Goal: Transaction & Acquisition: Book appointment/travel/reservation

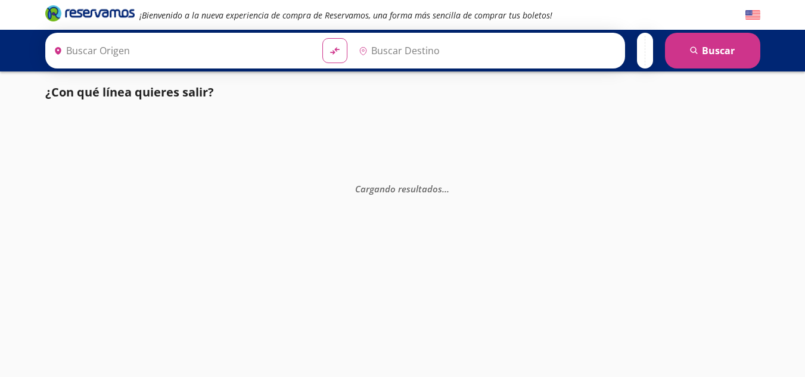
type input "[PERSON_NAME] de Querétaro, [GEOGRAPHIC_DATA]"
type input "Terminal [GEOGRAPHIC_DATA], [GEOGRAPHIC_DATA]"
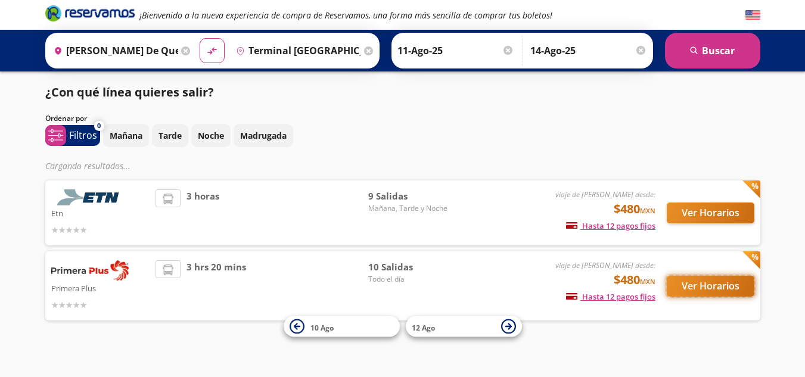
click at [697, 290] on button "Ver Horarios" at bounding box center [711, 286] width 88 height 21
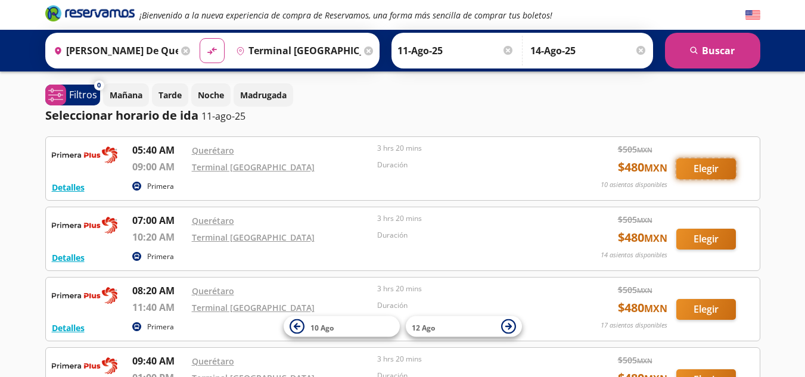
click at [707, 175] on button "Elegir" at bounding box center [707, 169] width 60 height 21
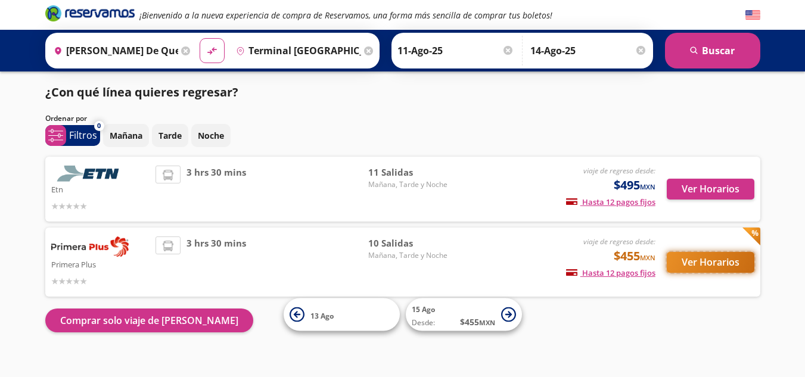
click at [698, 263] on button "Ver Horarios" at bounding box center [711, 262] width 88 height 21
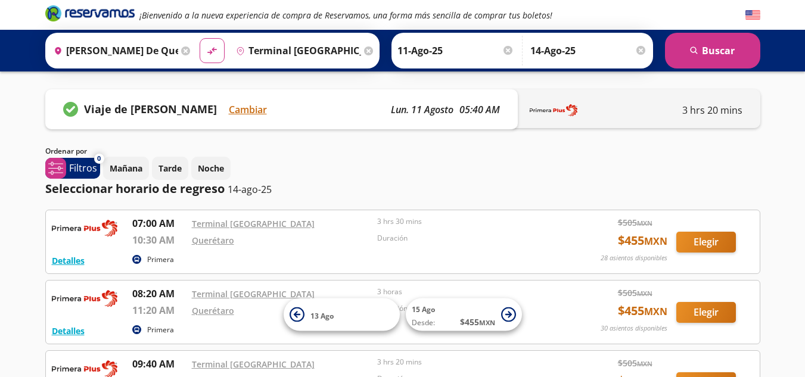
click at [305, 118] on div "Viaje de [PERSON_NAME] seleccionado Cambiar lun. 11 agosto 05:40 AM" at bounding box center [281, 109] width 473 height 40
click at [720, 114] on p "3 hrs 20 mins" at bounding box center [713, 110] width 60 height 14
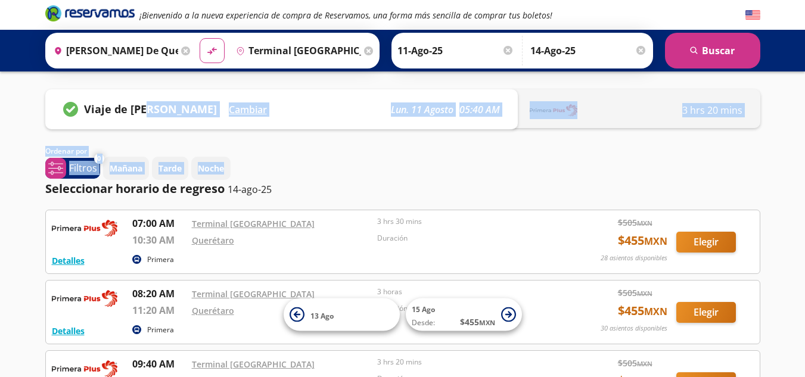
drag, startPoint x: 142, startPoint y: 113, endPoint x: 627, endPoint y: 176, distance: 488.2
click at [615, 165] on div "Mañana Tarde Noche" at bounding box center [432, 168] width 658 height 23
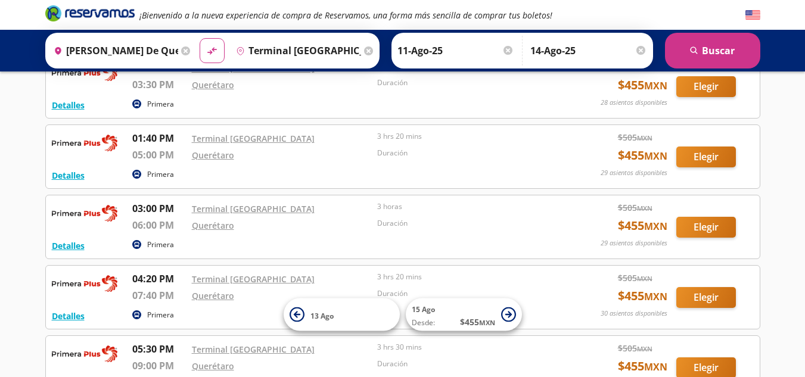
scroll to position [461, 0]
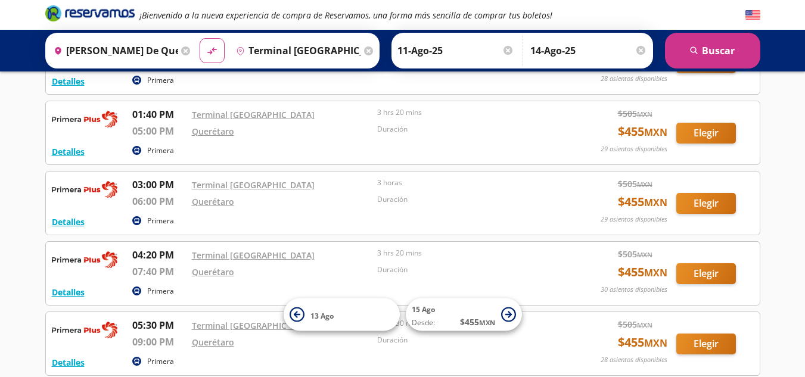
click at [212, 240] on div "Detalles Primera 07:00 AM Terminal Patio Santa Fe 10:30 AM Querétaro 3 hrs 30 m…" at bounding box center [402, 98] width 715 height 698
click at [702, 276] on button "Elegir" at bounding box center [707, 274] width 60 height 21
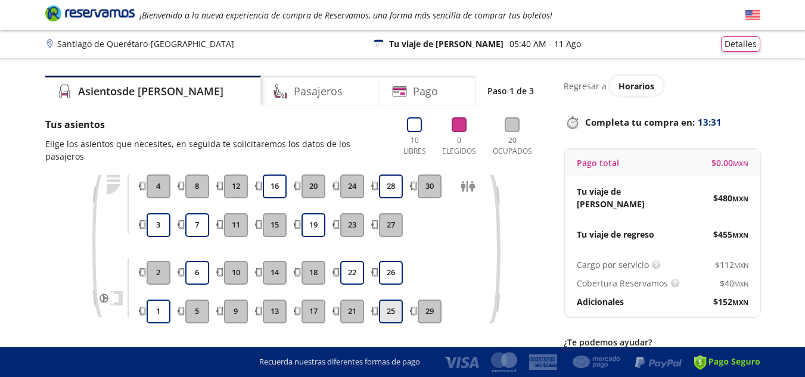
click at [390, 303] on button "25" at bounding box center [391, 312] width 24 height 24
click at [396, 269] on button "26" at bounding box center [391, 273] width 24 height 24
click at [349, 267] on button "22" at bounding box center [352, 273] width 24 height 24
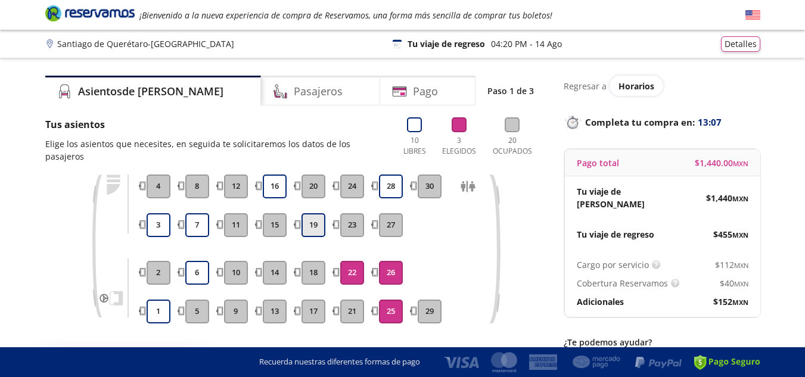
click at [314, 213] on button "19" at bounding box center [314, 225] width 24 height 24
click at [315, 213] on button "19" at bounding box center [314, 225] width 24 height 24
click at [318, 213] on button "19" at bounding box center [314, 225] width 24 height 24
click at [402, 179] on button "28" at bounding box center [391, 187] width 24 height 24
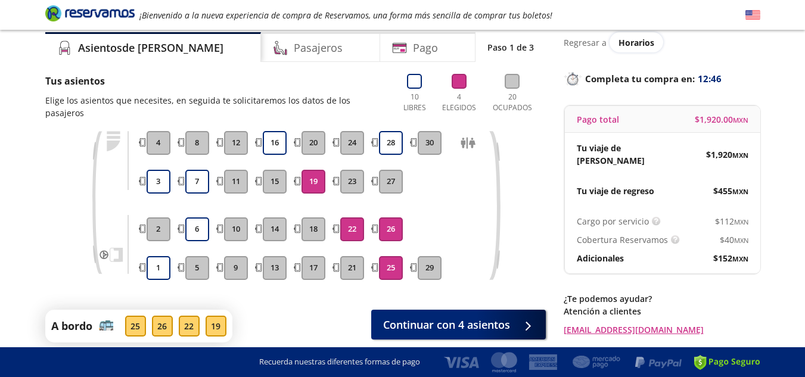
scroll to position [80, 0]
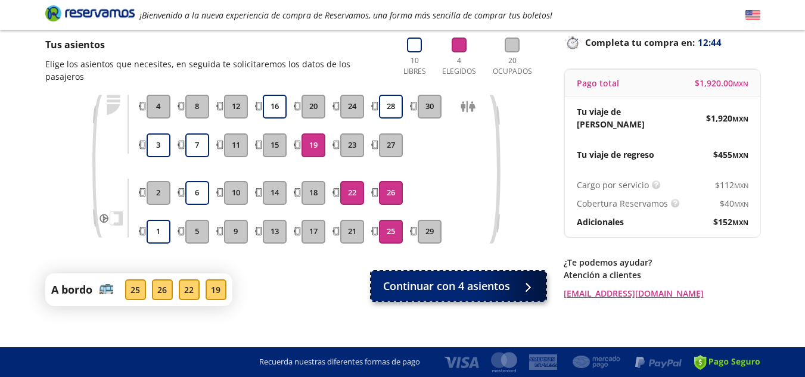
click at [448, 281] on span "Continuar con 4 asientos" at bounding box center [446, 286] width 127 height 16
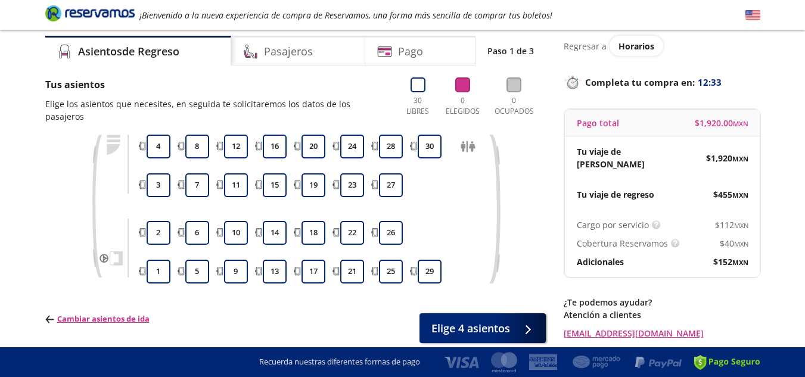
scroll to position [77, 0]
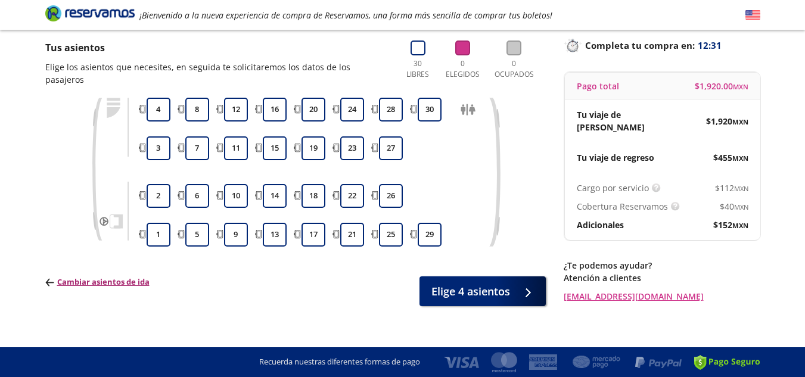
click at [103, 277] on p "Cambiar asientos de ida" at bounding box center [97, 283] width 104 height 12
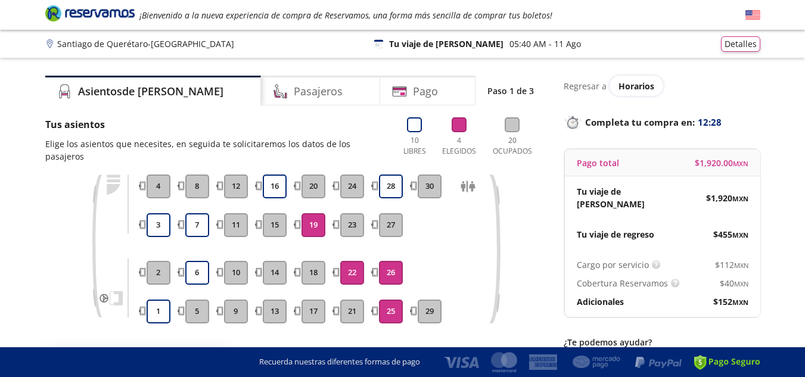
click at [314, 213] on button "19" at bounding box center [314, 225] width 24 height 24
click at [343, 262] on button "22" at bounding box center [352, 273] width 24 height 24
click at [441, 351] on button "Continuar con 2 asientos" at bounding box center [458, 366] width 175 height 30
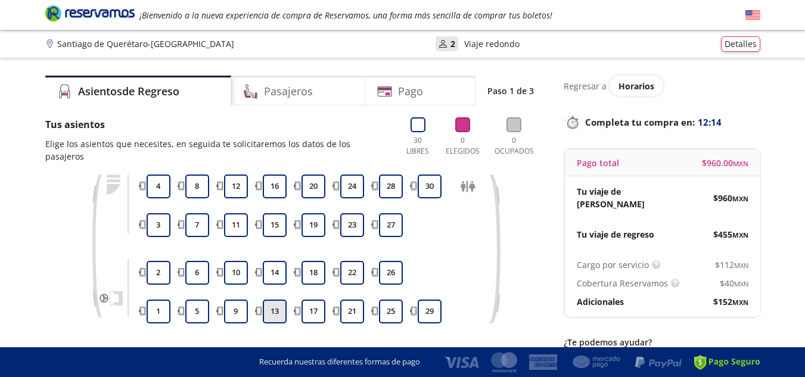
click at [270, 302] on button "13" at bounding box center [275, 312] width 24 height 24
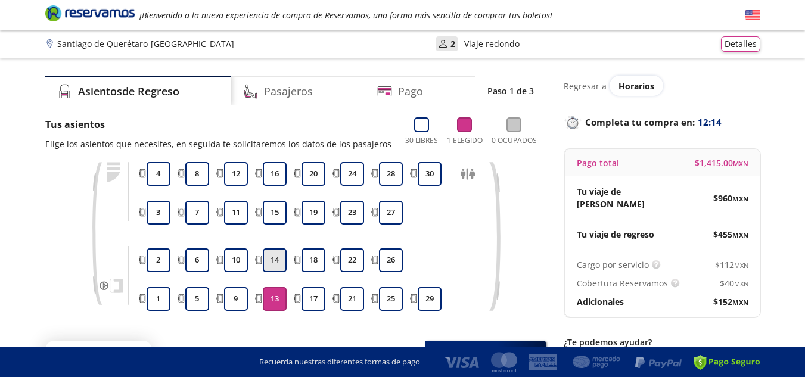
click at [275, 262] on button "14" at bounding box center [275, 261] width 24 height 24
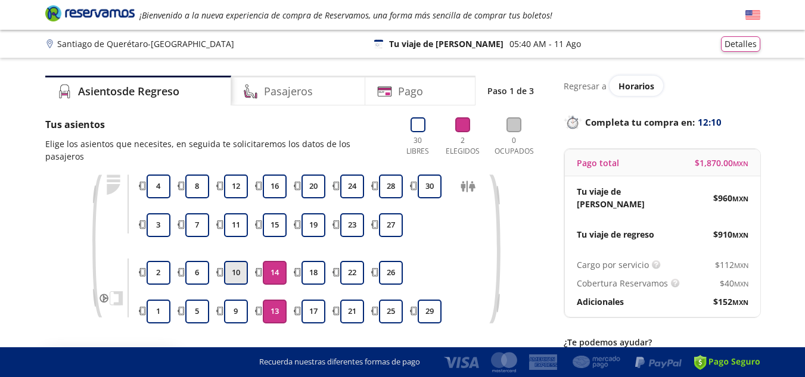
click at [236, 261] on button "10" at bounding box center [236, 273] width 24 height 24
click at [238, 300] on button "9" at bounding box center [236, 312] width 24 height 24
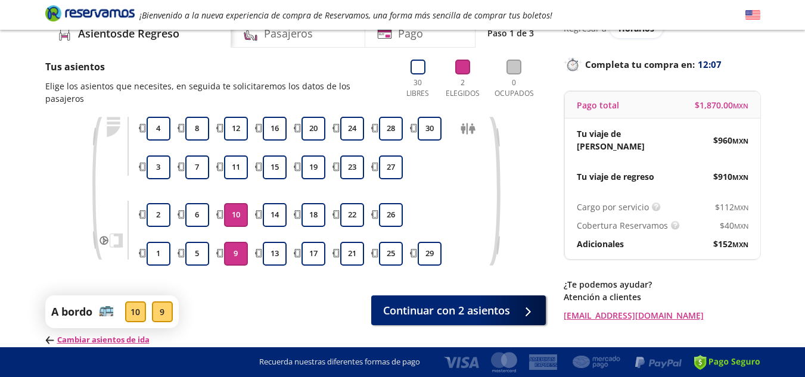
scroll to position [98, 0]
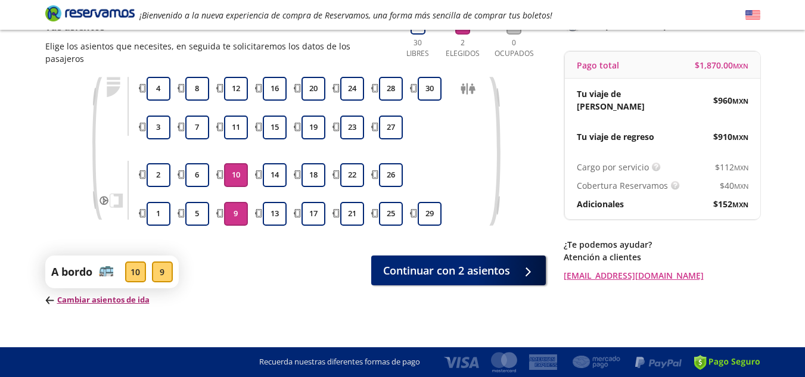
click at [116, 295] on p "Cambiar asientos de ida" at bounding box center [112, 301] width 134 height 12
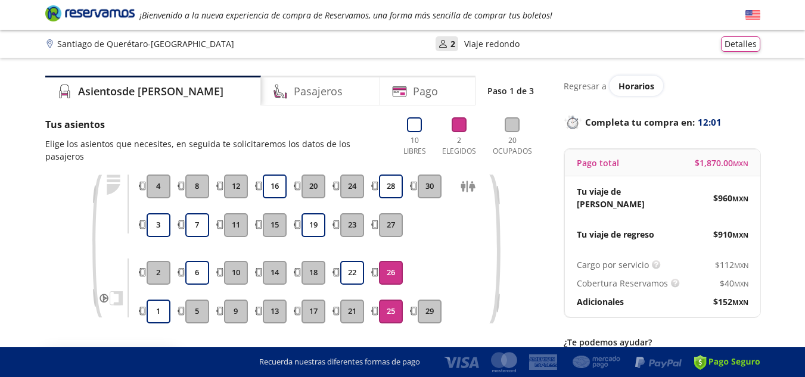
scroll to position [80, 0]
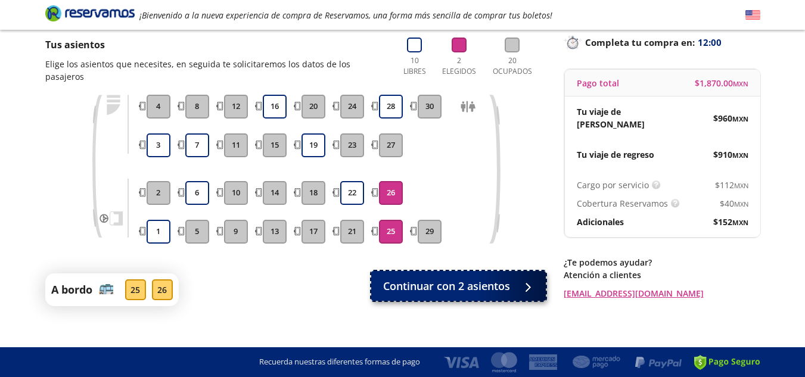
click at [475, 278] on span "Continuar con 2 asientos" at bounding box center [446, 286] width 127 height 16
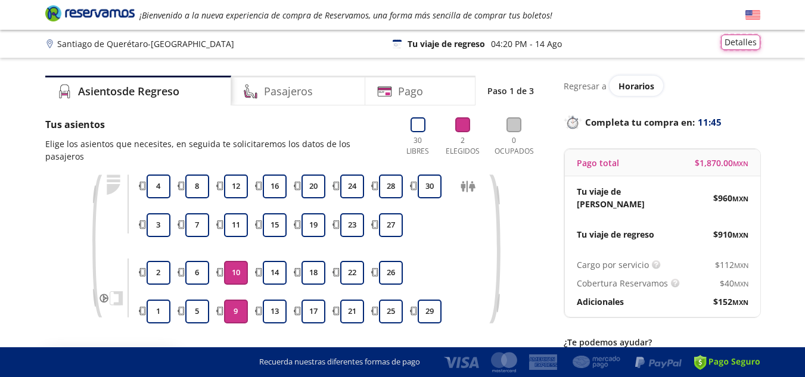
click at [752, 45] on button "Detalles" at bounding box center [740, 43] width 39 height 16
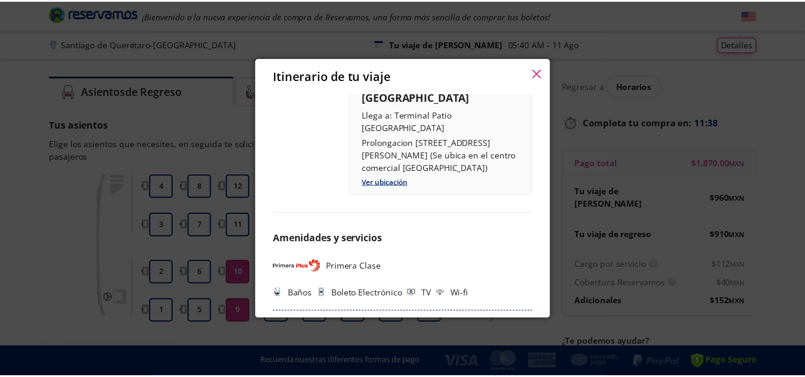
scroll to position [40, 0]
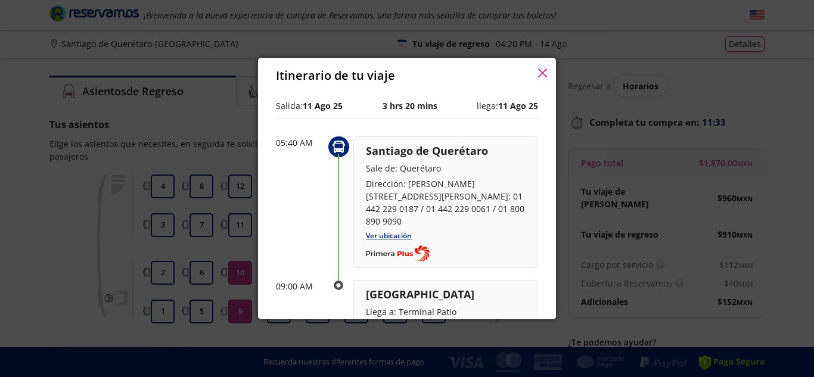
click at [543, 67] on button "button" at bounding box center [542, 74] width 9 height 14
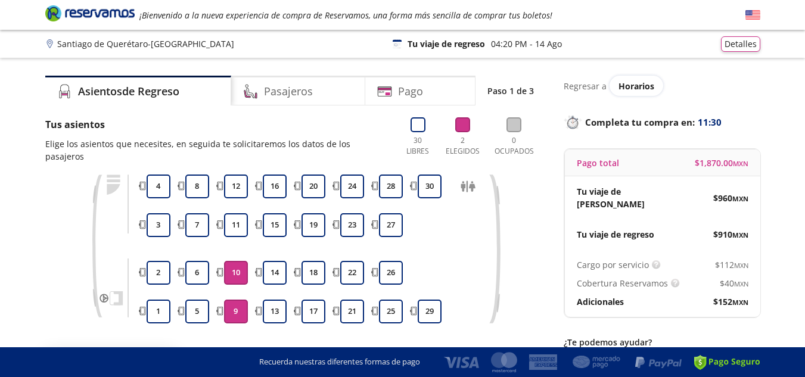
scroll to position [98, 0]
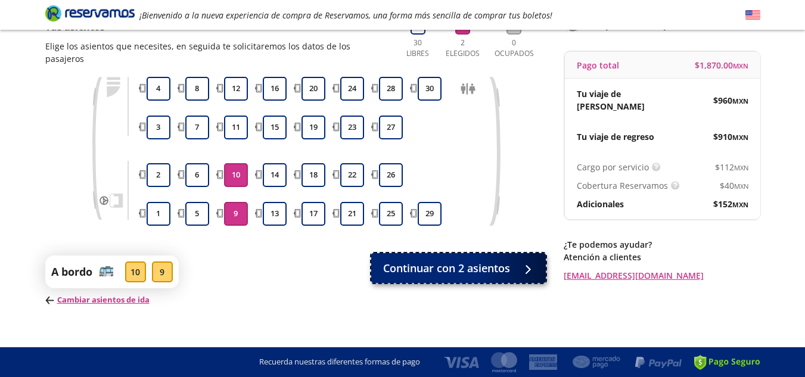
click at [444, 261] on span "Continuar con 2 asientos" at bounding box center [446, 269] width 127 height 16
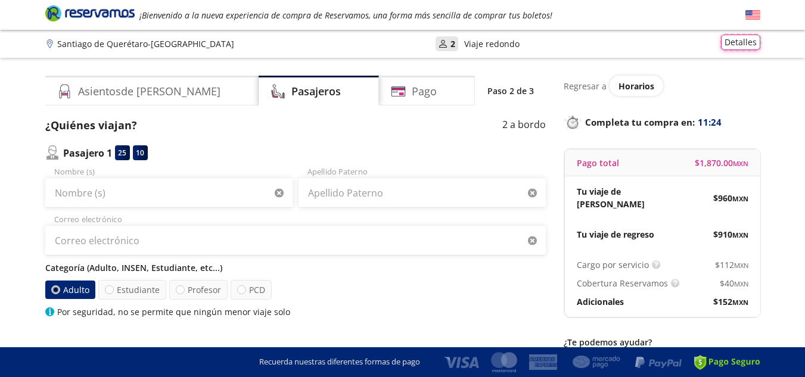
click at [733, 36] on button "Detalles" at bounding box center [740, 43] width 39 height 16
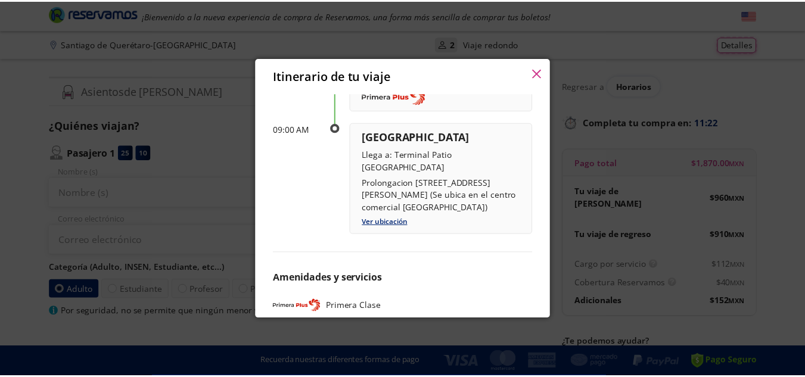
scroll to position [395, 0]
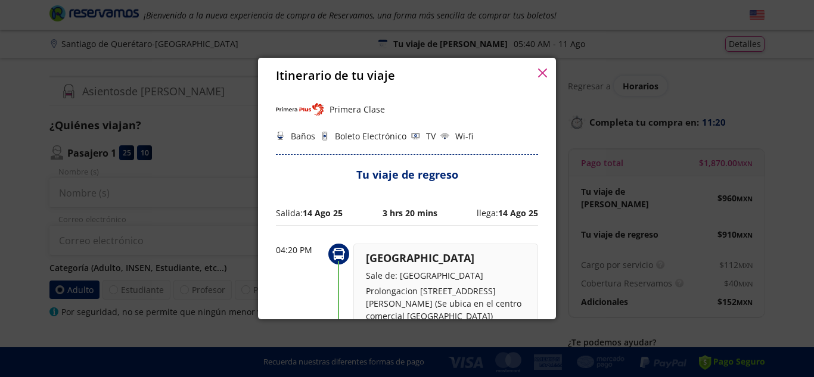
click at [557, 217] on div "Itinerario de tu viaje Pago total $ 1,870.00 MXN Tu viaje de [PERSON_NAME] $ 96…" at bounding box center [407, 188] width 814 height 377
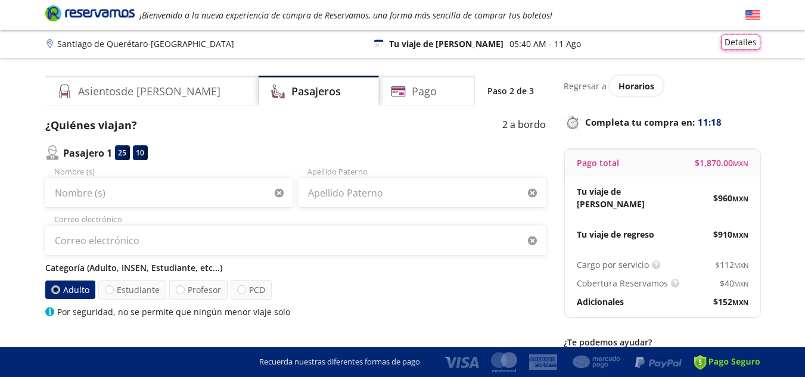
click at [745, 40] on button "Detalles" at bounding box center [740, 43] width 39 height 16
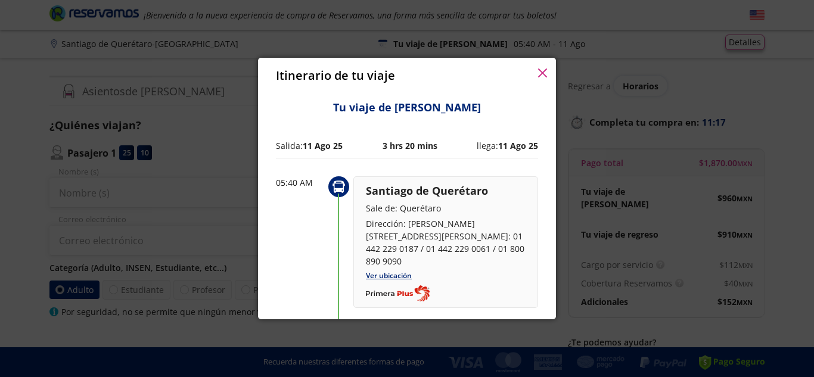
click at [745, 40] on div "Itinerario de tu viaje Pago total $ 1,870.00 MXN Tu viaje de [PERSON_NAME] $ 96…" at bounding box center [407, 188] width 814 height 377
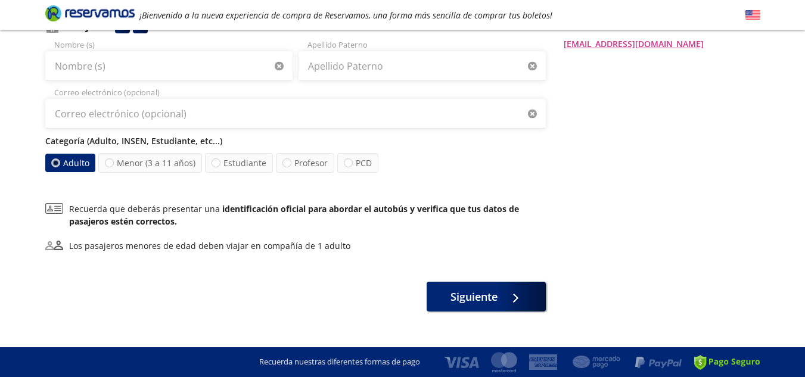
scroll to position [0, 0]
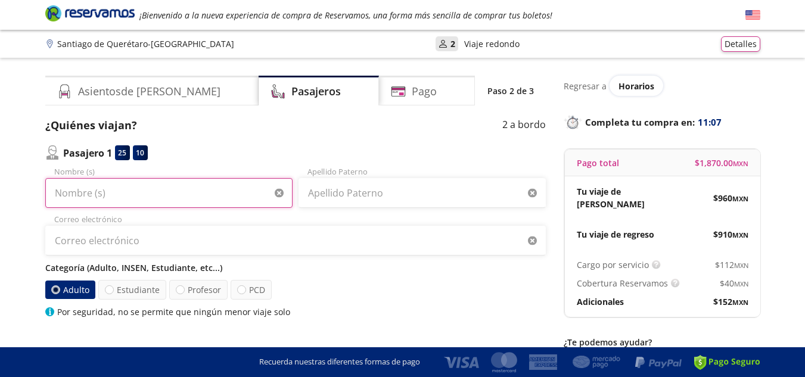
click at [186, 185] on input "Nombre (s)" at bounding box center [168, 193] width 247 height 30
type input "[PERSON_NAME]"
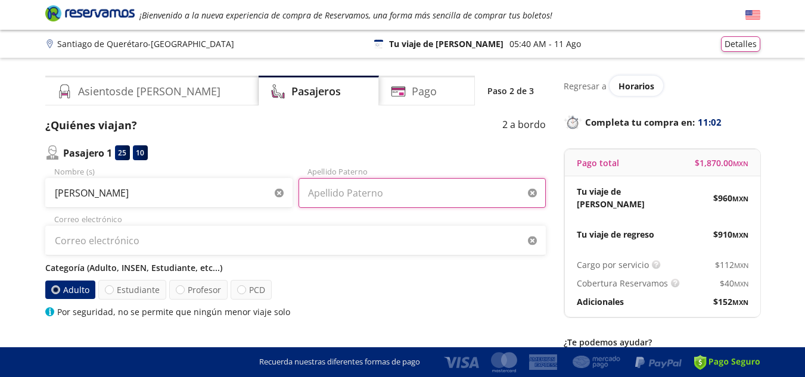
click at [348, 185] on input "Apellido Paterno" at bounding box center [422, 193] width 247 height 30
type input "[PERSON_NAME]"
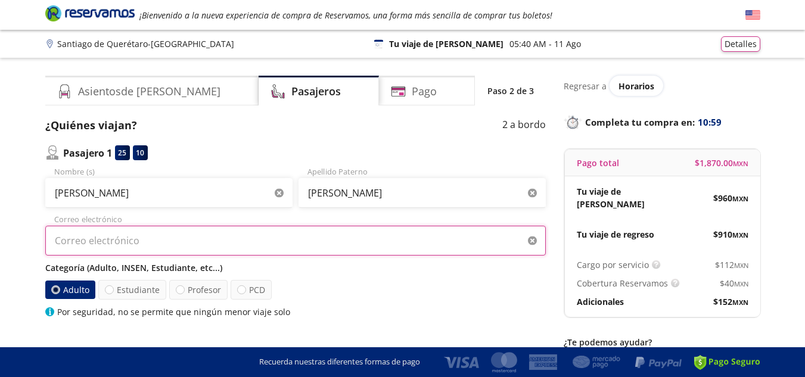
click at [256, 227] on input "Correo electrónico" at bounding box center [295, 241] width 501 height 30
type input "[PERSON_NAME][EMAIL_ADDRESS][DOMAIN_NAME]"
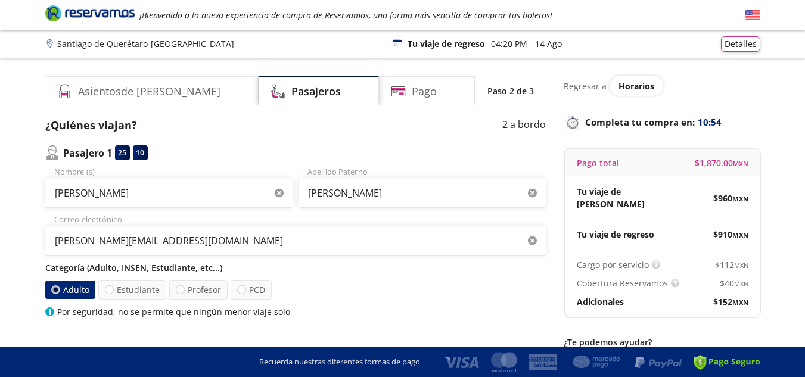
click at [7, 241] on div "Group 9 Created with Sketch. Datos para la compra [PERSON_NAME] de Querétaro - …" at bounding box center [402, 362] width 805 height 725
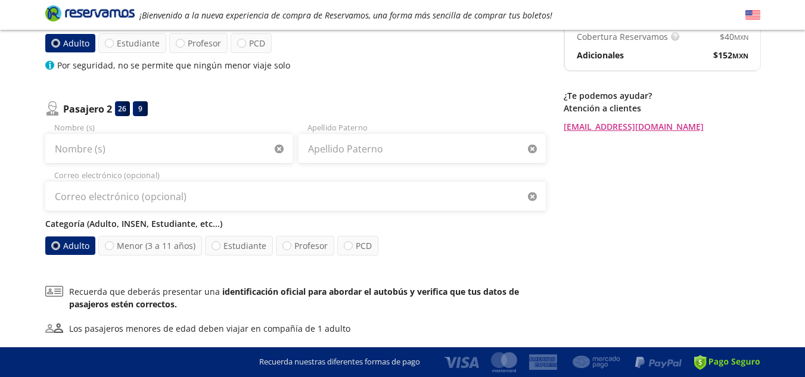
scroll to position [242, 0]
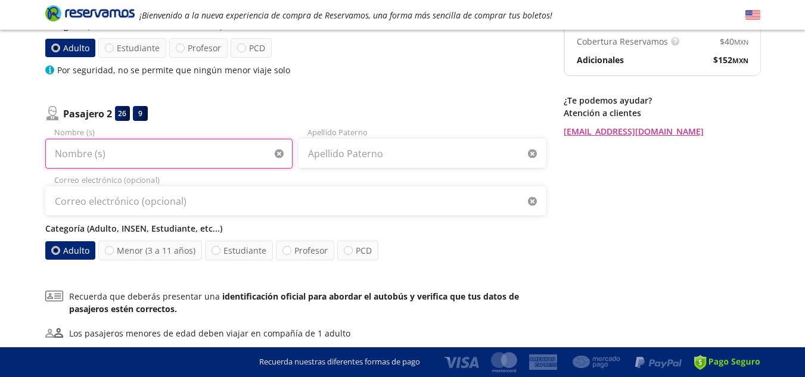
click at [210, 149] on input "Nombre (s)" at bounding box center [168, 154] width 247 height 30
type input "[PERSON_NAME] [PERSON_NAME]"
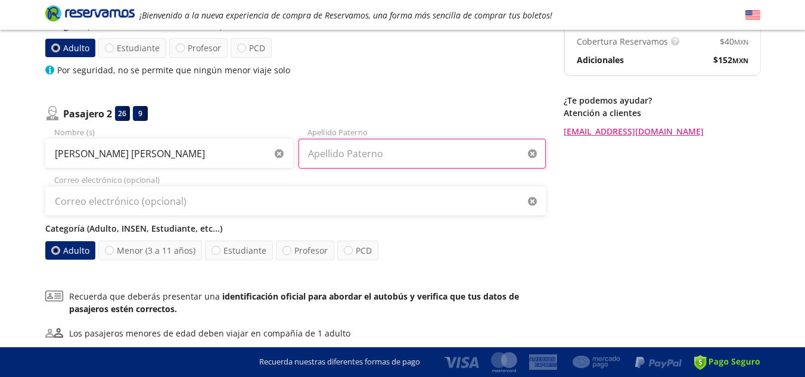
click at [349, 155] on input "Apellido Paterno" at bounding box center [422, 154] width 247 height 30
type input "[PERSON_NAME]"
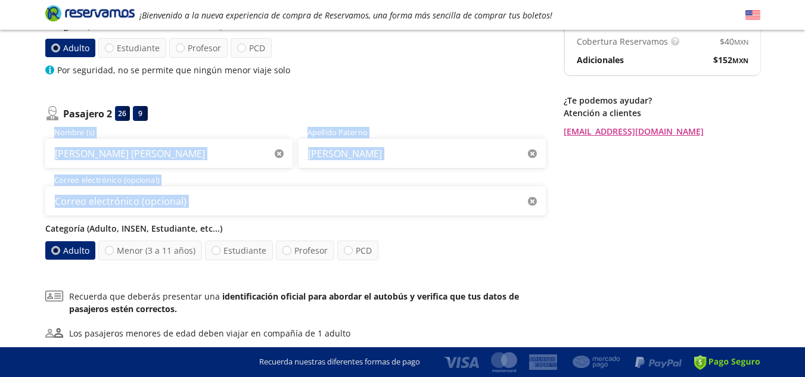
drag, startPoint x: 19, startPoint y: 223, endPoint x: 129, endPoint y: 160, distance: 127.1
click at [129, 160] on div "Group 9 Created with Sketch. Datos para la compra [PERSON_NAME] de Querétaro - …" at bounding box center [402, 120] width 805 height 725
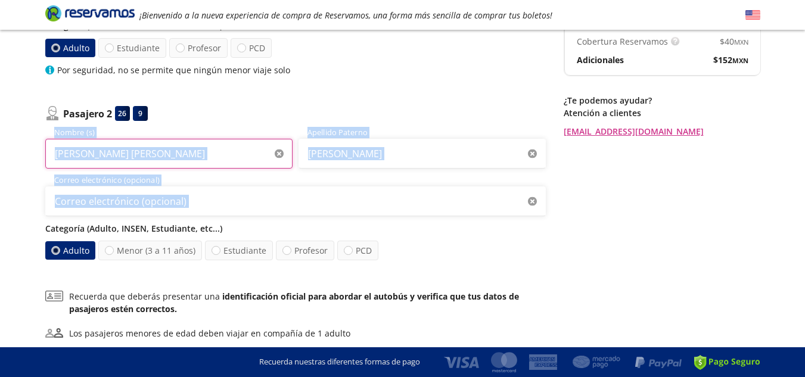
click at [129, 160] on input "[PERSON_NAME] [PERSON_NAME]" at bounding box center [168, 154] width 247 height 30
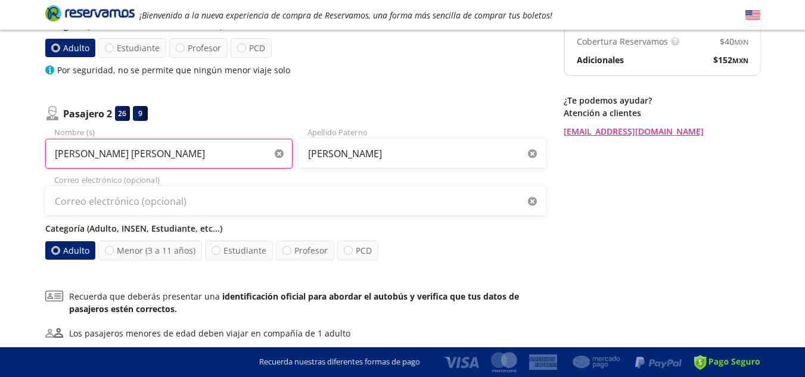
click at [129, 160] on input "[PERSON_NAME] [PERSON_NAME]" at bounding box center [168, 154] width 247 height 30
type input "[GEOGRAPHIC_DATA]"
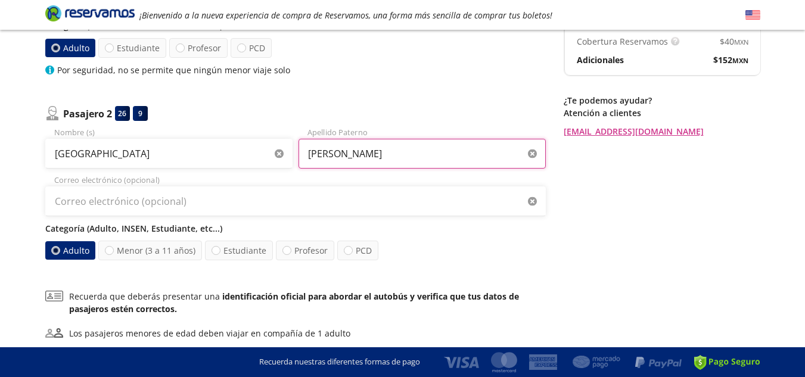
click at [345, 151] on input "[PERSON_NAME]" at bounding box center [422, 154] width 247 height 30
type input "P"
type input "[PERSON_NAME]"
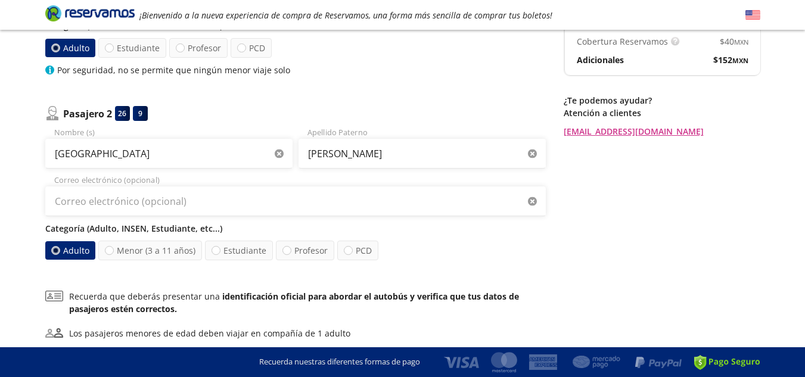
click at [766, 237] on div "Asientos de [PERSON_NAME] Pago Paso 2 de 3 ¿Quiénes viajan? 2 a bordo Pasajero …" at bounding box center [402, 117] width 727 height 566
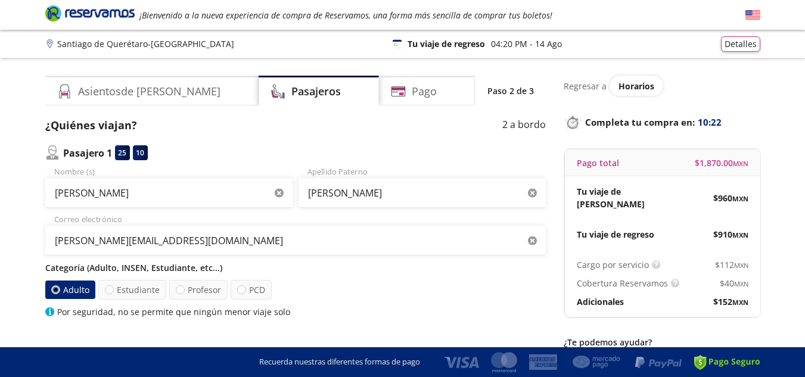
scroll to position [330, 0]
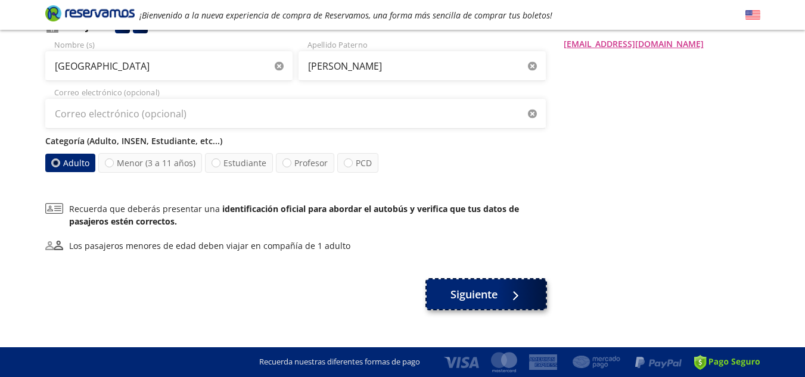
click at [444, 288] on button "Siguiente" at bounding box center [486, 295] width 119 height 30
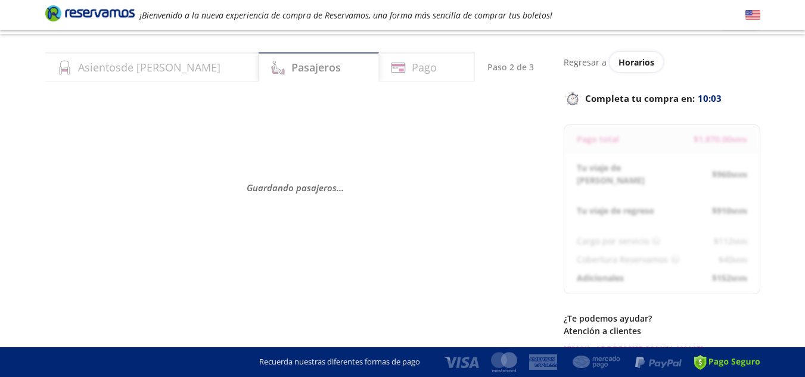
scroll to position [0, 0]
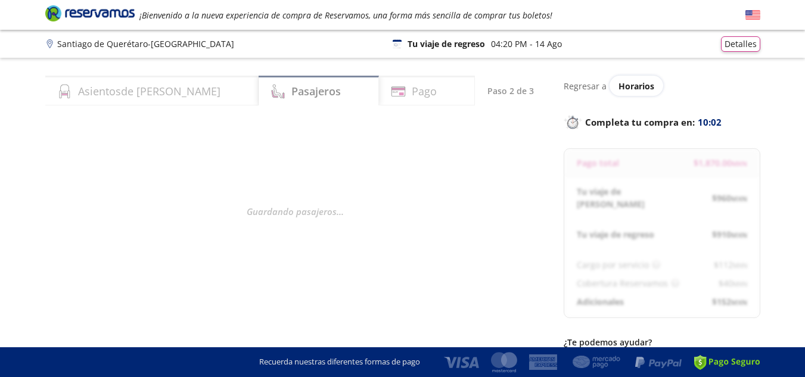
select select "MX"
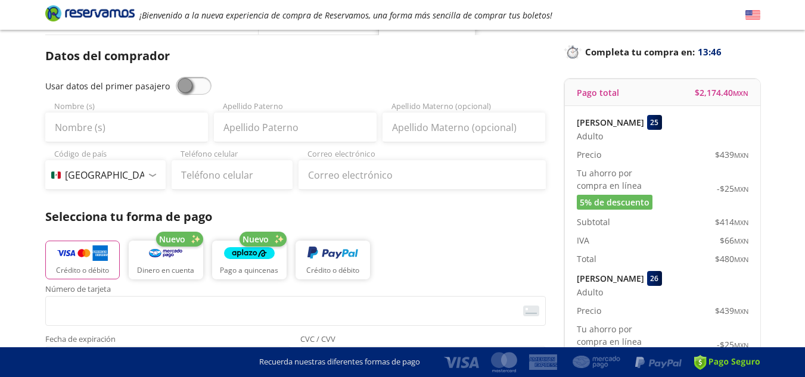
scroll to position [72, 0]
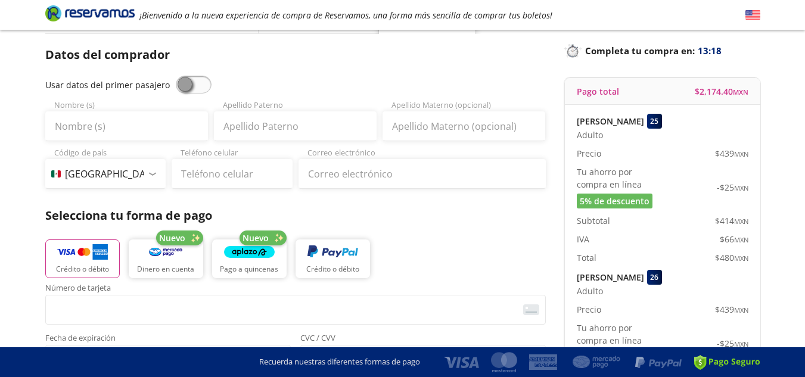
click at [430, 202] on div "Datos del comprador Usar datos del primer pasajero Nombre (s) Apellido [PERSON_…" at bounding box center [295, 304] width 501 height 516
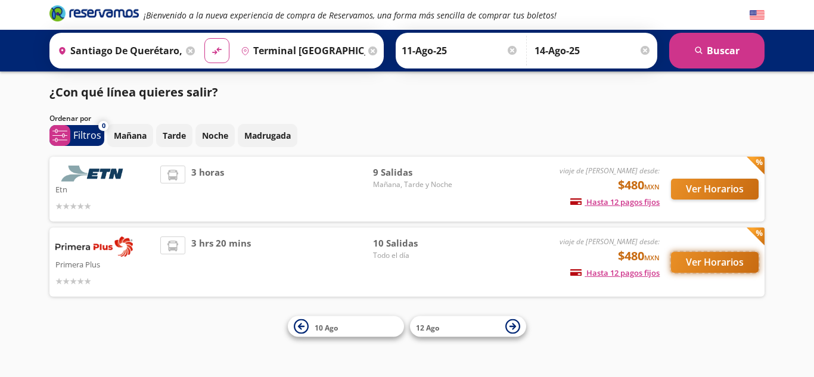
click at [725, 262] on button "Ver Horarios" at bounding box center [715, 262] width 88 height 21
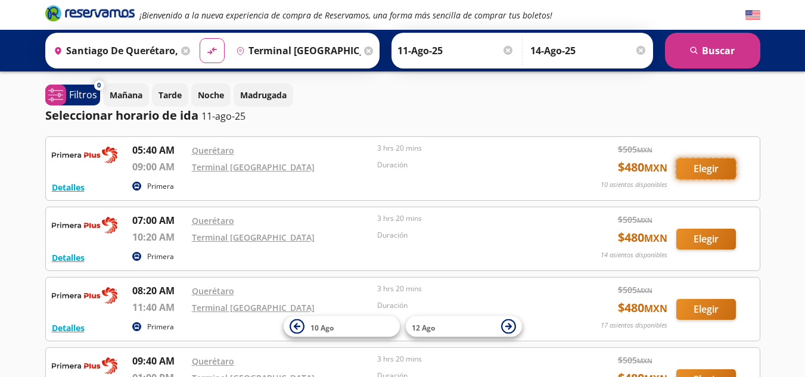
click at [718, 160] on button "Elegir" at bounding box center [707, 169] width 60 height 21
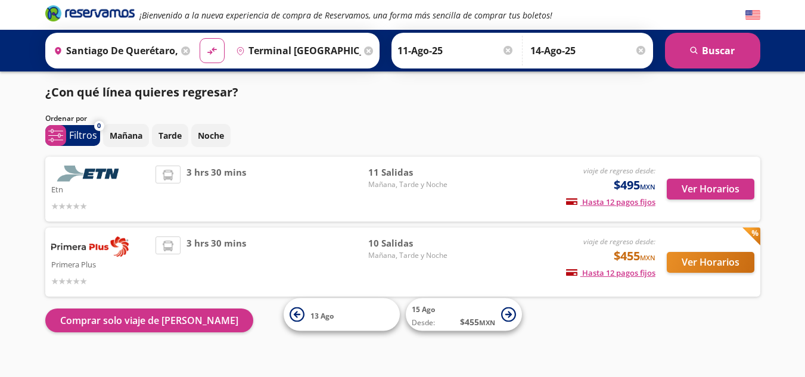
scroll to position [15, 0]
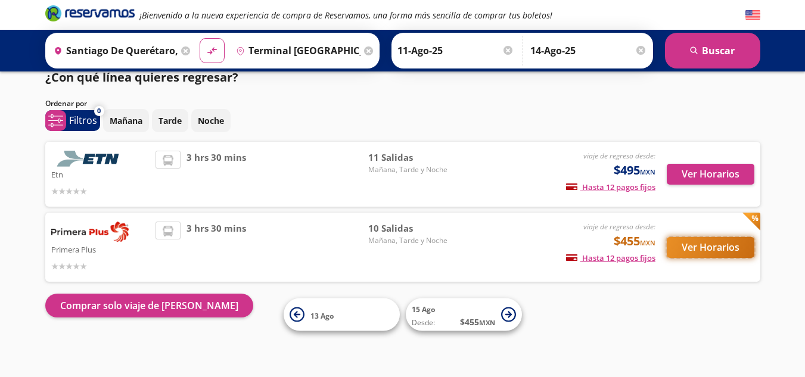
click at [704, 253] on button "Ver Horarios" at bounding box center [711, 247] width 88 height 21
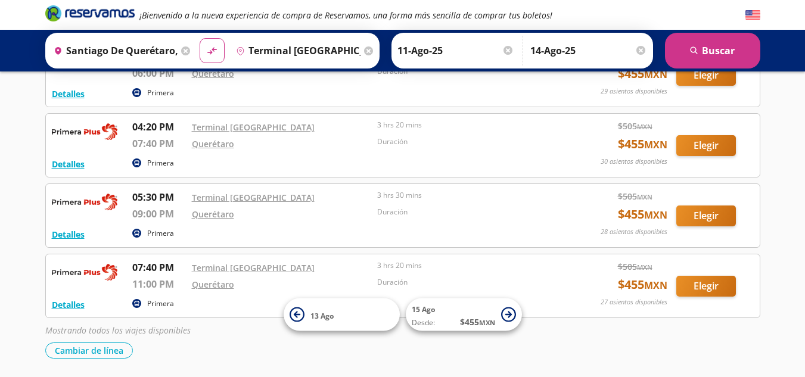
scroll to position [630, 0]
